Goal: Communication & Community: Participate in discussion

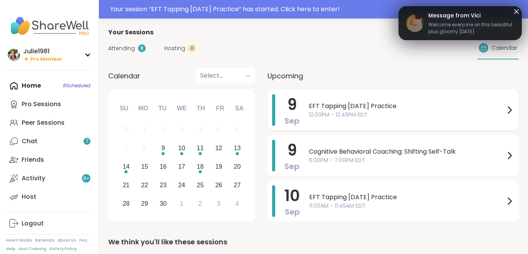
click at [364, 120] on div "EFT Tapping [DATE] Practice 12:00PM - 12:45PM EDT" at bounding box center [411, 110] width 205 height 32
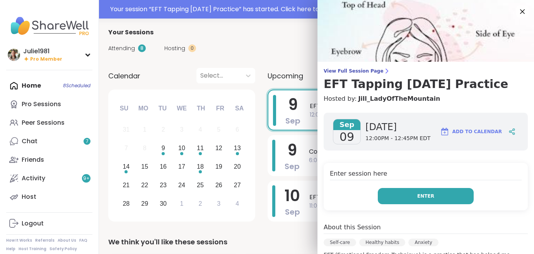
click at [402, 198] on button "Enter" at bounding box center [426, 196] width 96 height 16
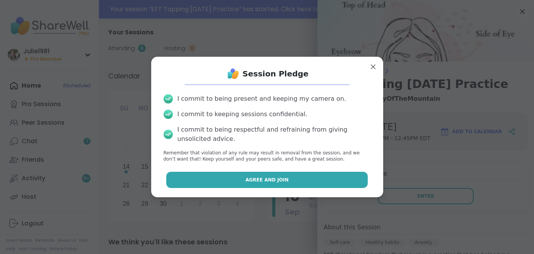
click at [322, 177] on button "Agree and Join" at bounding box center [266, 180] width 201 height 16
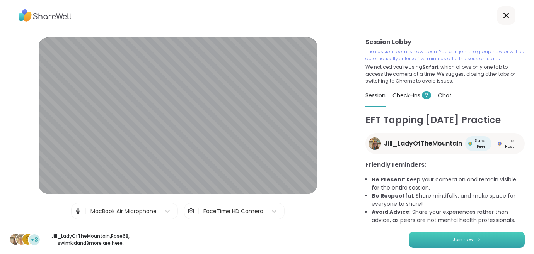
click at [463, 242] on span "Join now" at bounding box center [462, 240] width 21 height 7
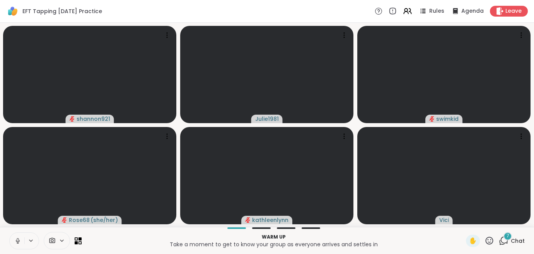
click at [15, 243] on icon at bounding box center [17, 241] width 7 height 7
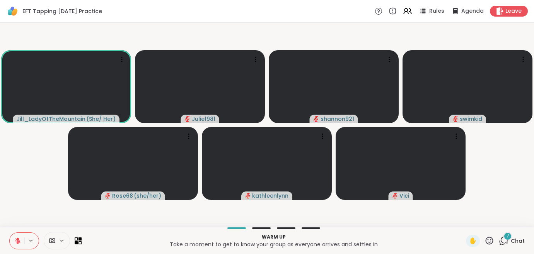
click at [504, 242] on icon at bounding box center [504, 241] width 10 height 10
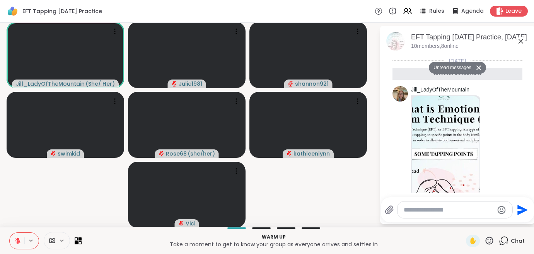
scroll to position [553, 0]
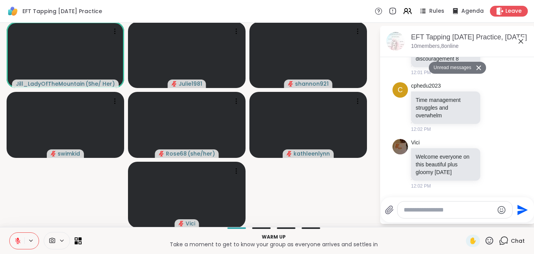
click at [461, 214] on div at bounding box center [455, 210] width 115 height 17
click at [460, 212] on textarea "Type your message" at bounding box center [449, 211] width 90 height 8
type textarea "**********"
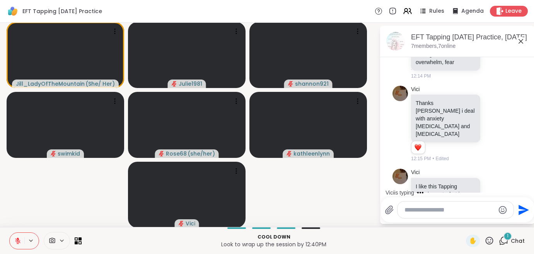
scroll to position [1134, 0]
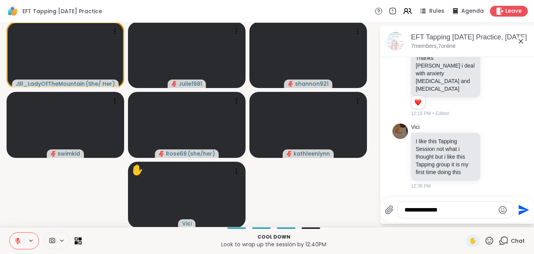
type textarea "**********"
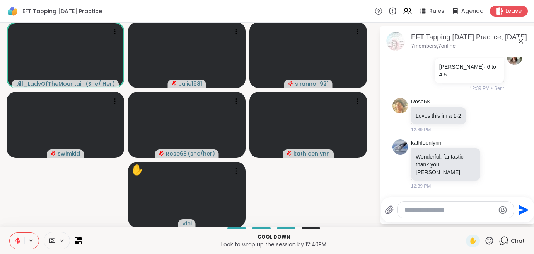
scroll to position [1329, 0]
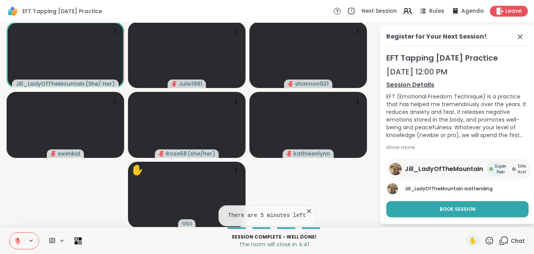
click at [490, 241] on icon at bounding box center [490, 241] width 10 height 10
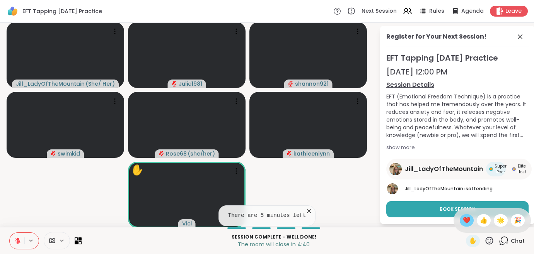
click at [468, 221] on span "❤️" at bounding box center [467, 220] width 8 height 9
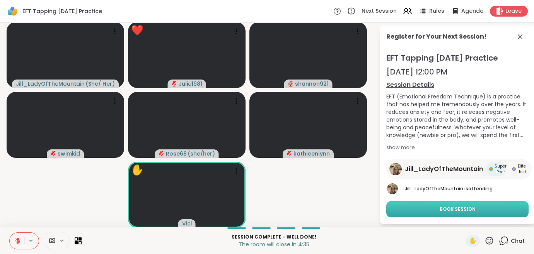
click at [452, 211] on span "Book Session" at bounding box center [458, 209] width 36 height 7
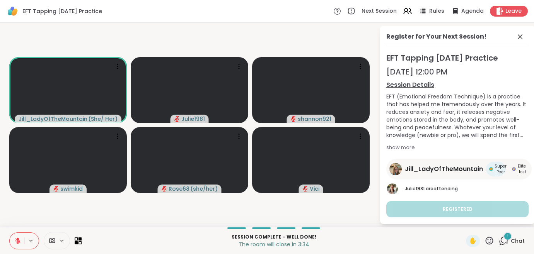
click at [491, 241] on icon at bounding box center [490, 241] width 8 height 8
click at [466, 221] on span "❤️" at bounding box center [467, 220] width 8 height 9
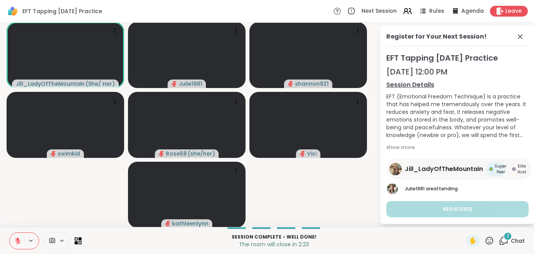
scroll to position [1, 0]
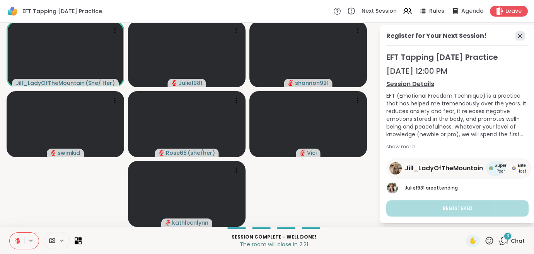
click at [516, 33] on icon at bounding box center [520, 35] width 9 height 9
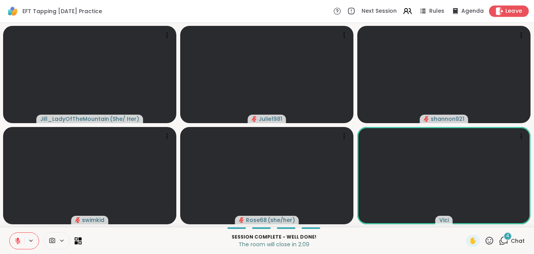
click at [513, 11] on span "Leave" at bounding box center [513, 11] width 17 height 8
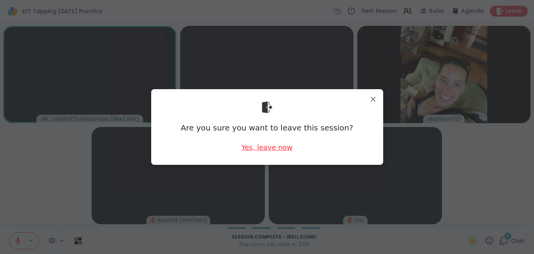
click at [277, 148] on div "Yes, leave now" at bounding box center [266, 148] width 51 height 10
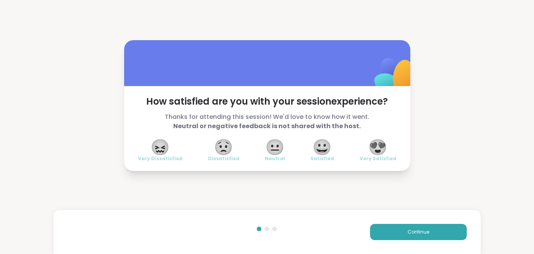
click at [383, 149] on span "😍" at bounding box center [377, 147] width 19 height 14
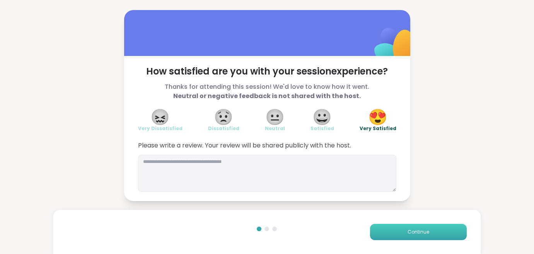
click at [402, 233] on button "Continue" at bounding box center [418, 232] width 97 height 16
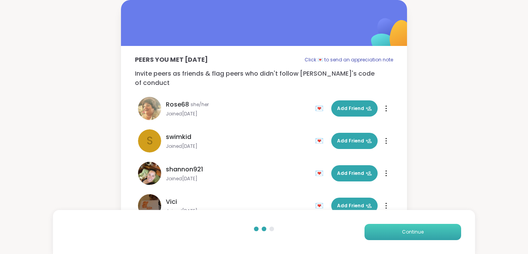
click at [402, 232] on button "Continue" at bounding box center [413, 232] width 97 height 16
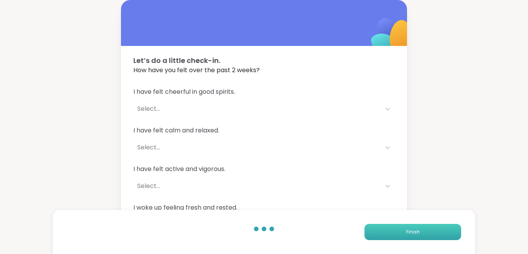
click at [402, 232] on button "Finish" at bounding box center [413, 232] width 97 height 16
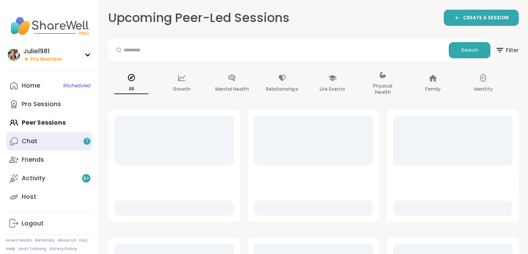
click at [33, 134] on link "Chat 7" at bounding box center [49, 141] width 86 height 19
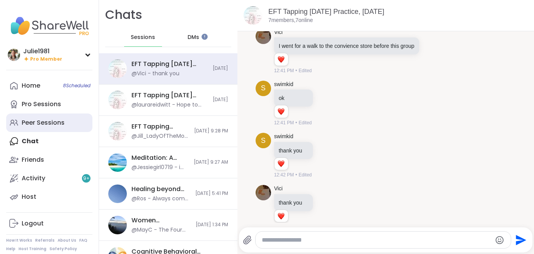
scroll to position [1243, 0]
